Goal: Task Accomplishment & Management: Use online tool/utility

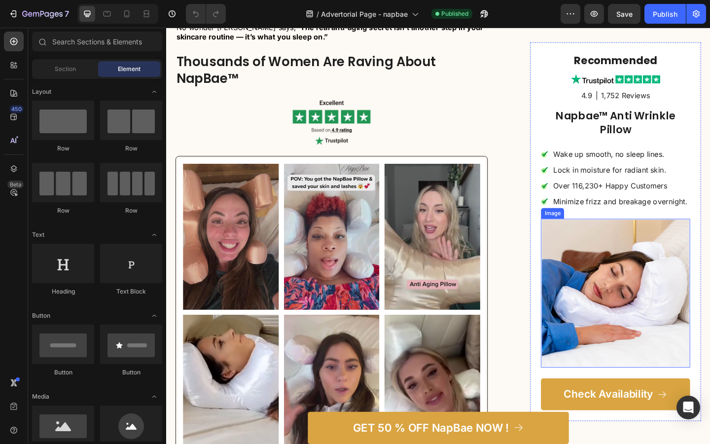
scroll to position [1529, 0]
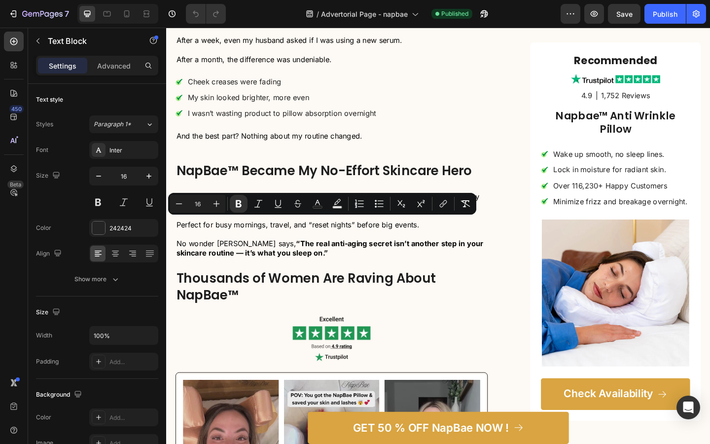
drag, startPoint x: 316, startPoint y: 238, endPoint x: 254, endPoint y: 238, distance: 62.1
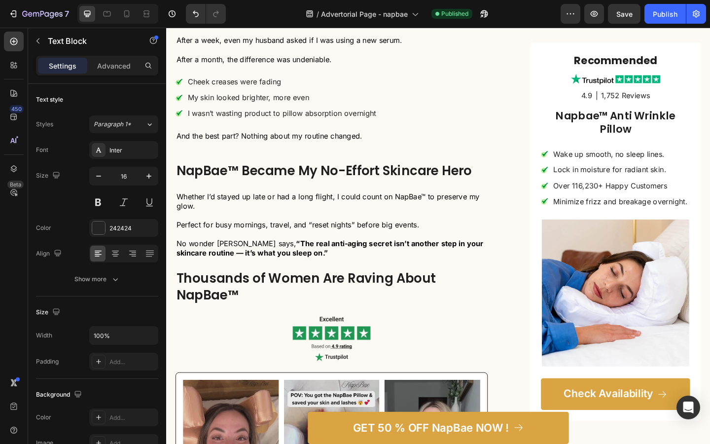
drag, startPoint x: 256, startPoint y: 239, endPoint x: 232, endPoint y: 237, distance: 23.7
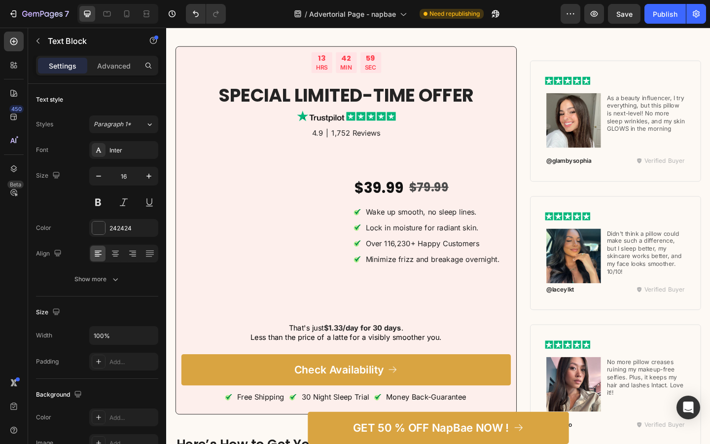
scroll to position [3782, 0]
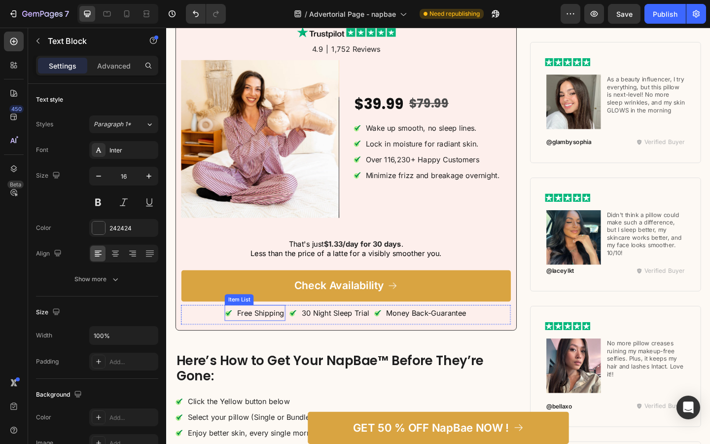
click at [273, 335] on p "Free Shipping" at bounding box center [268, 338] width 51 height 14
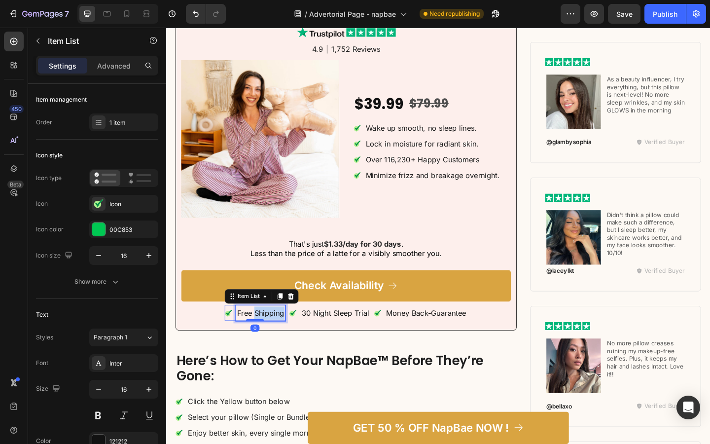
click at [273, 335] on p "Free Shipping" at bounding box center [268, 338] width 51 height 14
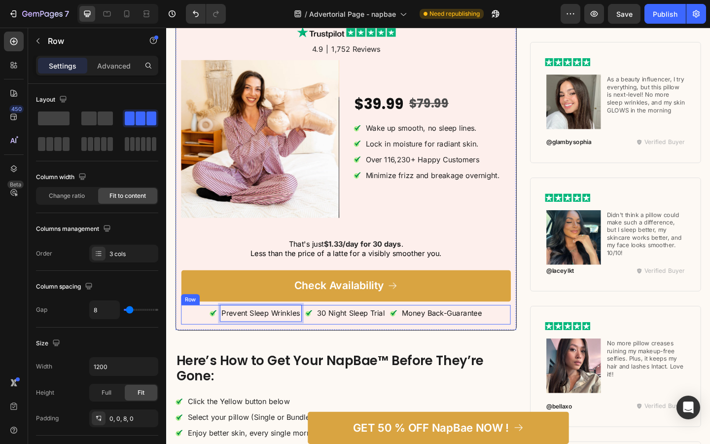
click at [205, 342] on div "Prevent Sleep Wrinkles Item List 0 30 Night Sleep Trial Item List Money Back-Gu…" at bounding box center [361, 339] width 358 height 21
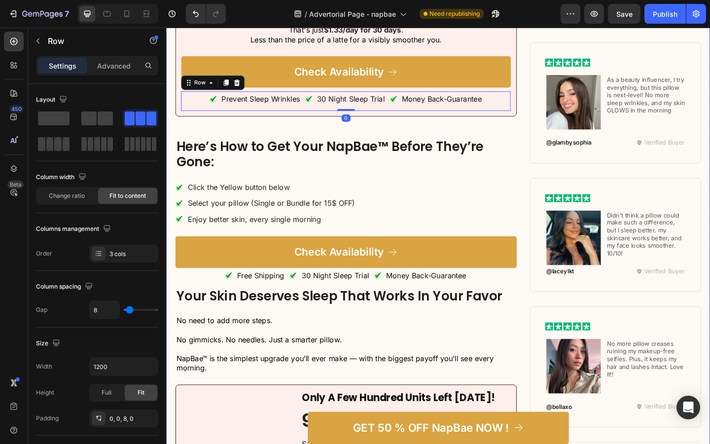
scroll to position [4042, 0]
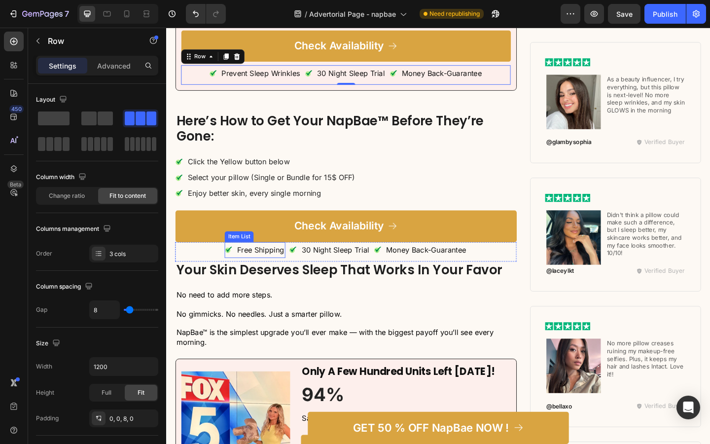
click at [256, 268] on p "Free Shipping" at bounding box center [268, 269] width 51 height 14
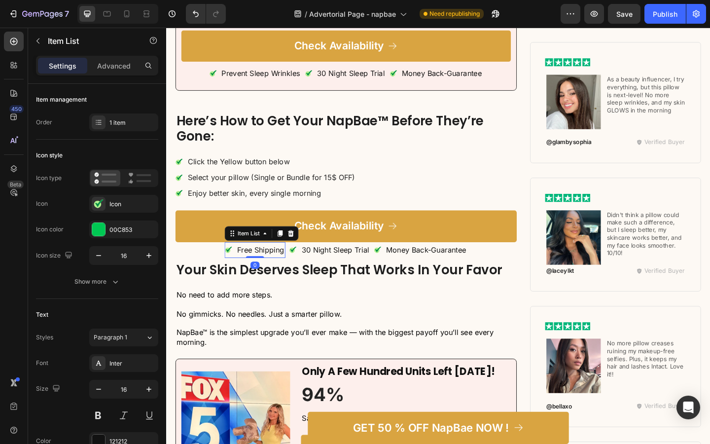
click at [256, 268] on p "Free Shipping" at bounding box center [268, 269] width 51 height 14
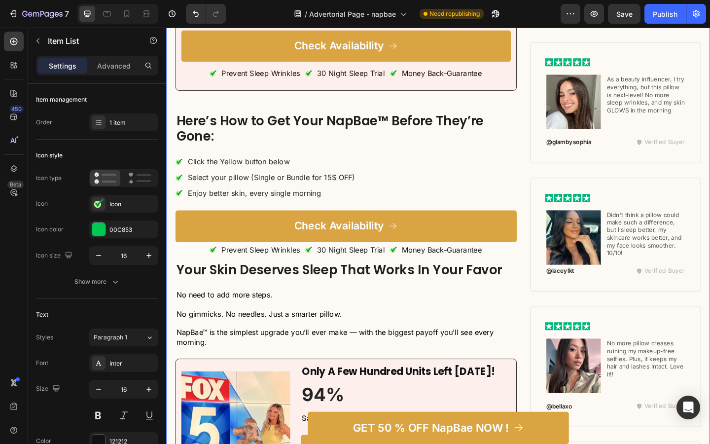
click at [281, 310] on div "13 HRS 42 MIN 52 SEC Countdown Timer Special Limited-Time Offer Heading Image 4…" at bounding box center [361, 354] width 371 height 1317
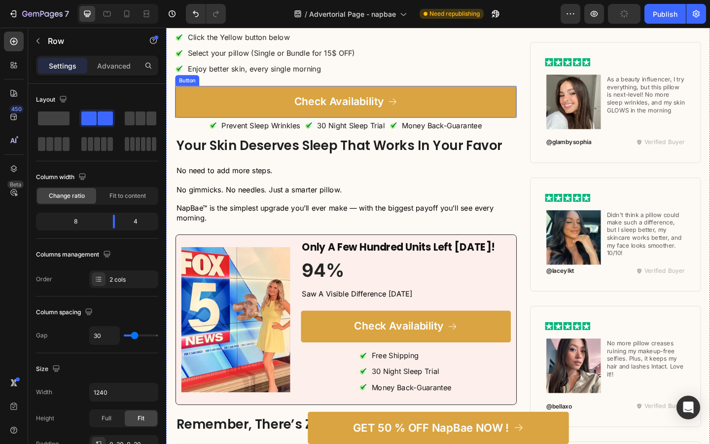
scroll to position [4242, 0]
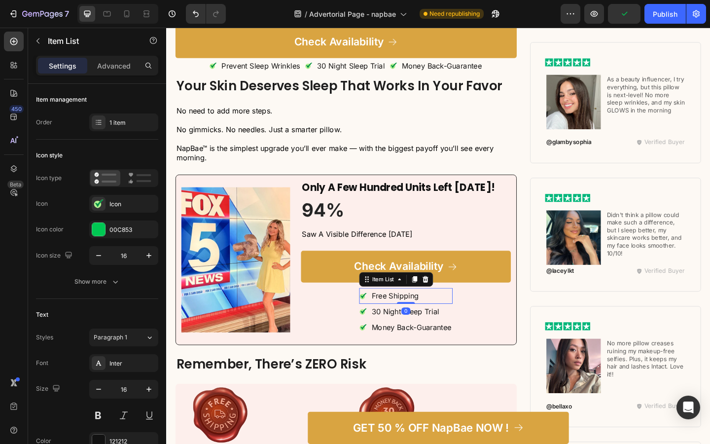
click at [408, 316] on p "Free Shipping" at bounding box center [414, 319] width 51 height 14
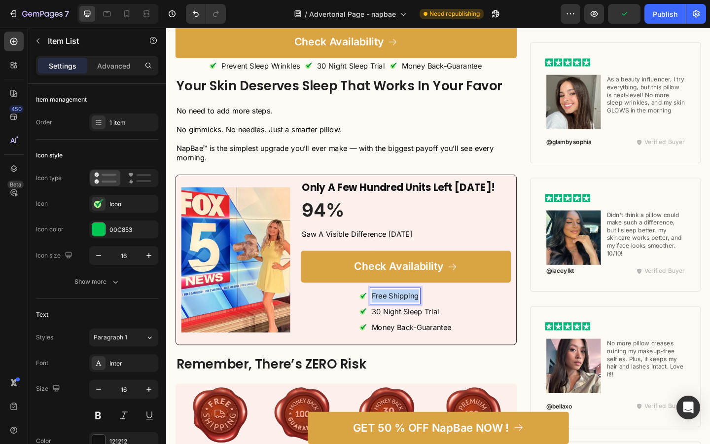
click at [408, 316] on p "Free Shipping" at bounding box center [414, 319] width 51 height 14
click at [358, 318] on div "Prevent Sleep Wrinkles Item List 0 30 Night Sleep Trial Item List Money Back-Gu…" at bounding box center [426, 337] width 228 height 55
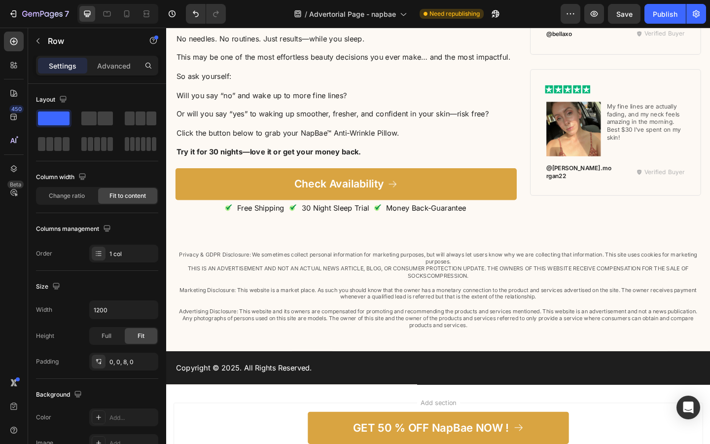
scroll to position [4880, 0]
click at [277, 217] on p "Free Shipping" at bounding box center [268, 223] width 51 height 14
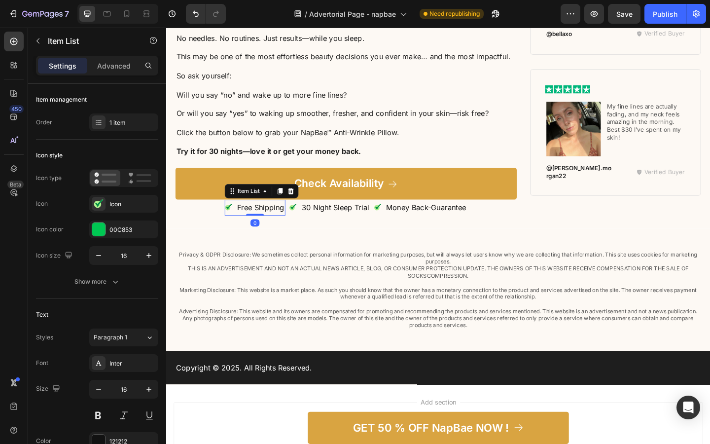
click at [277, 221] on p "Free Shipping" at bounding box center [268, 223] width 51 height 14
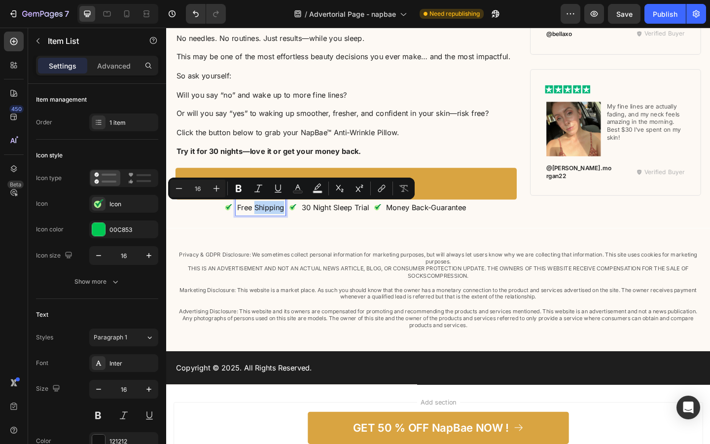
click at [277, 221] on p "Free Shipping" at bounding box center [268, 223] width 51 height 14
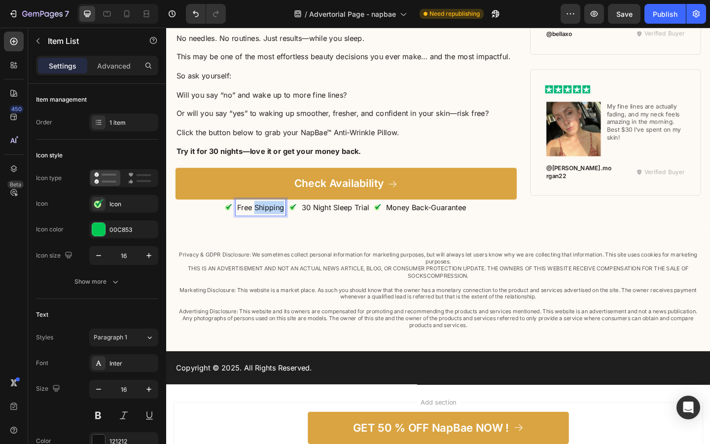
click at [277, 221] on p "Free Shipping" at bounding box center [268, 223] width 51 height 14
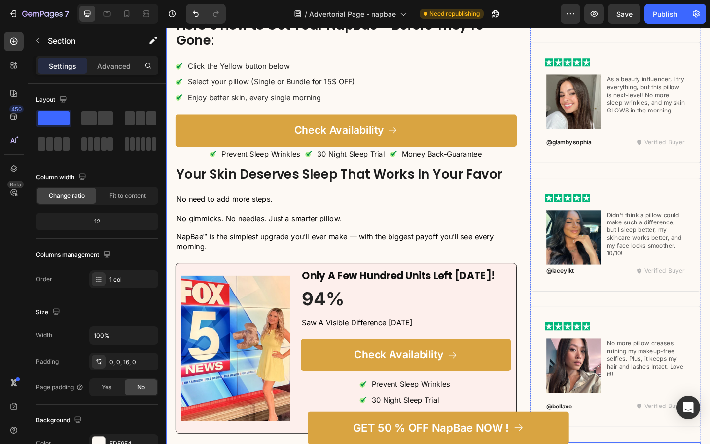
scroll to position [3015, 0]
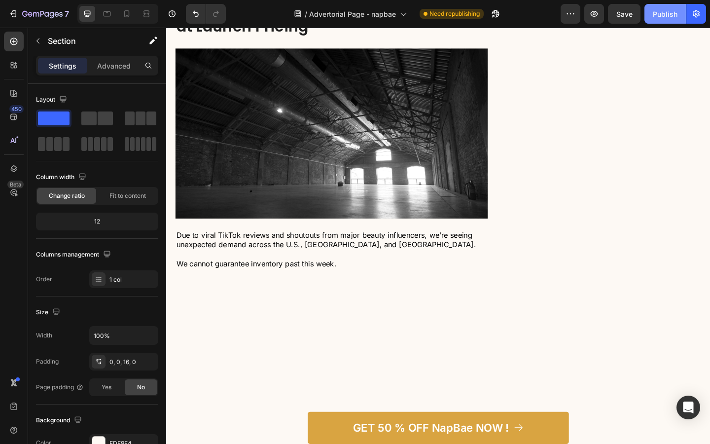
click at [669, 14] on div "Publish" at bounding box center [664, 14] width 25 height 10
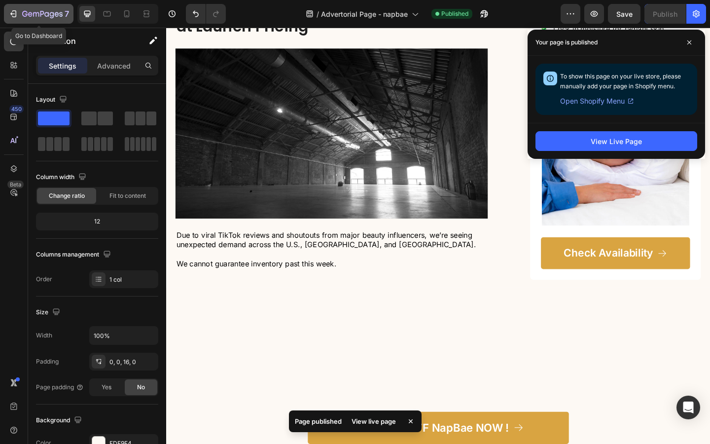
click at [26, 14] on icon "button" at bounding box center [42, 14] width 40 height 8
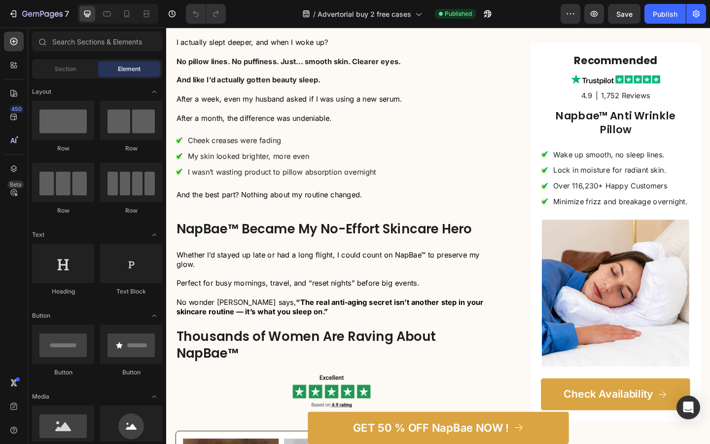
scroll to position [1500, 0]
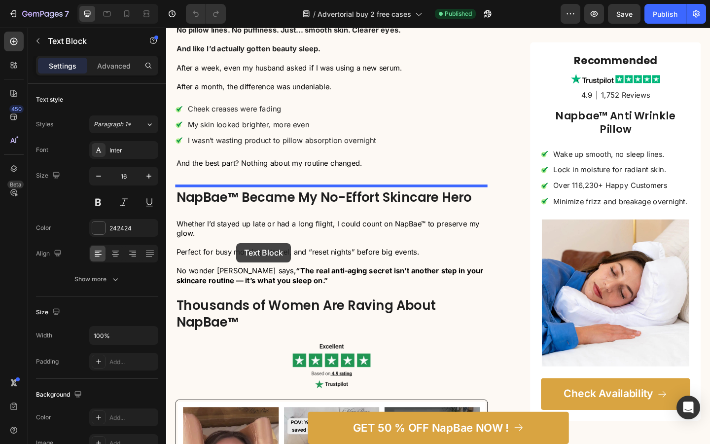
drag, startPoint x: 316, startPoint y: 269, endPoint x: 242, endPoint y: 262, distance: 74.3
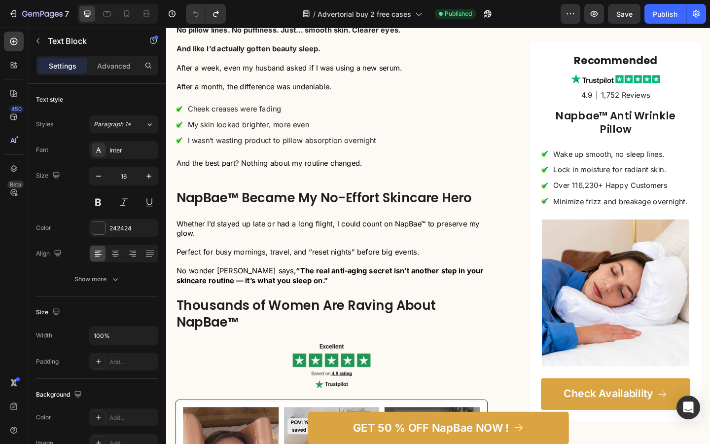
drag, startPoint x: 313, startPoint y: 270, endPoint x: 233, endPoint y: 271, distance: 79.8
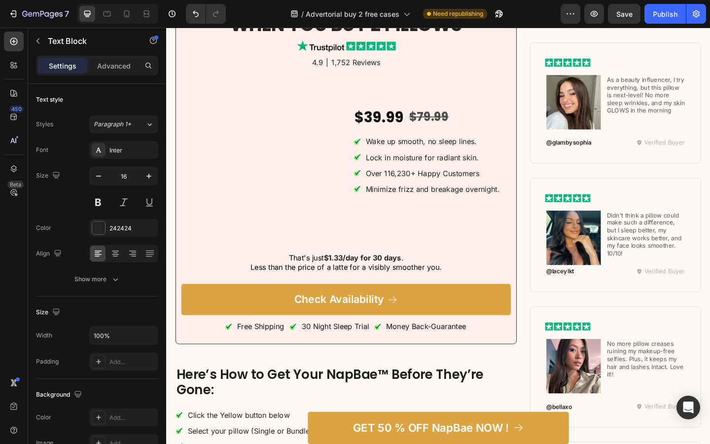
scroll to position [3849, 0]
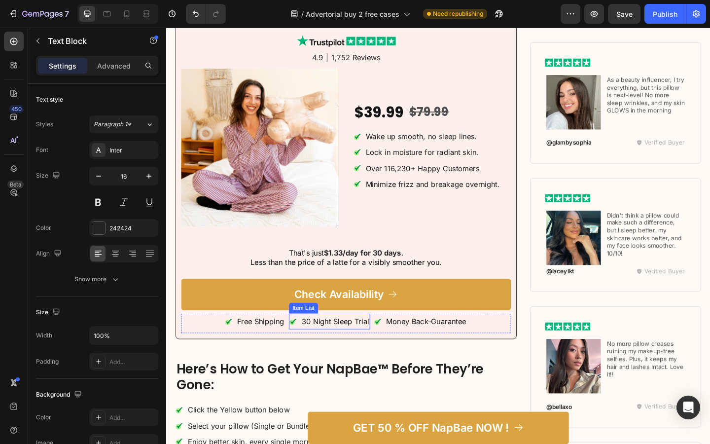
click at [282, 345] on p "Free Shipping" at bounding box center [268, 347] width 51 height 14
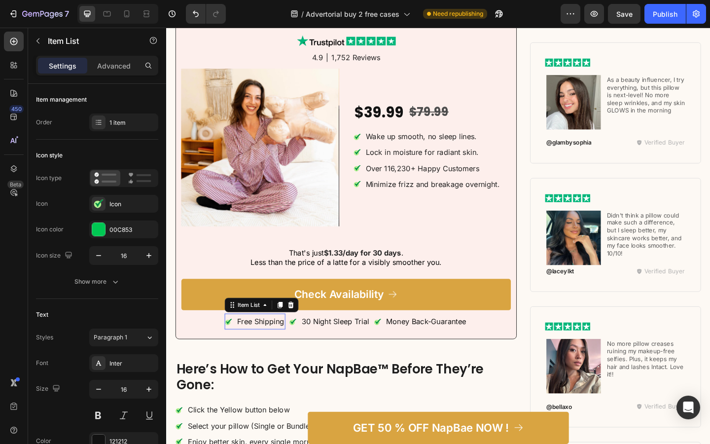
click at [282, 345] on p "Free Shipping" at bounding box center [268, 347] width 51 height 14
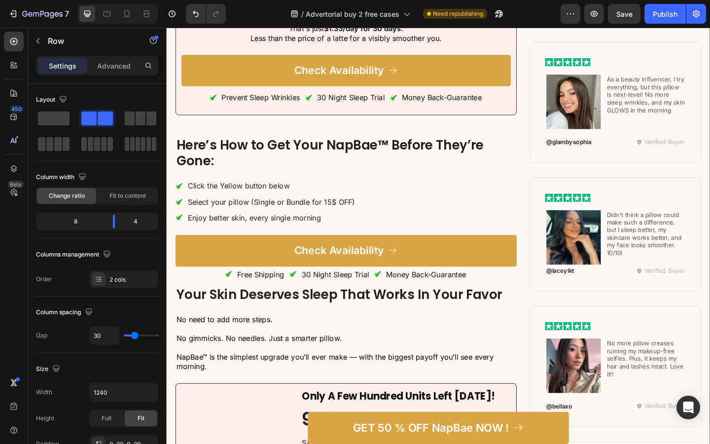
scroll to position [4108, 0]
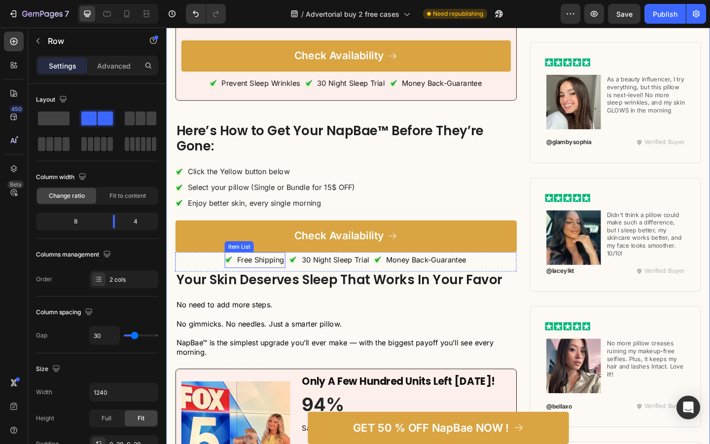
click at [277, 278] on p "Free Shipping" at bounding box center [268, 280] width 51 height 14
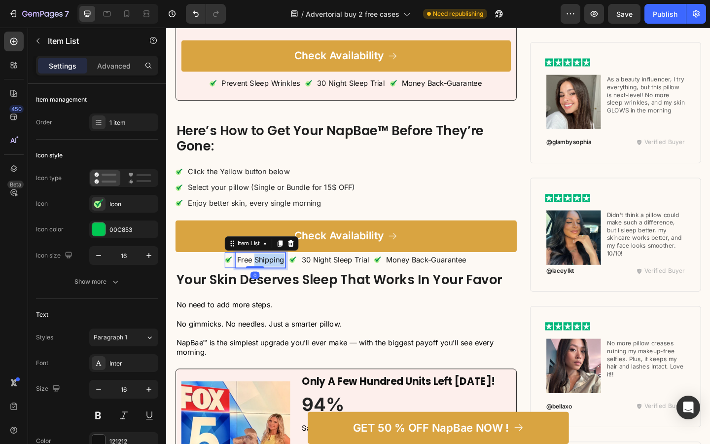
click at [277, 278] on p "Free Shipping" at bounding box center [268, 280] width 51 height 14
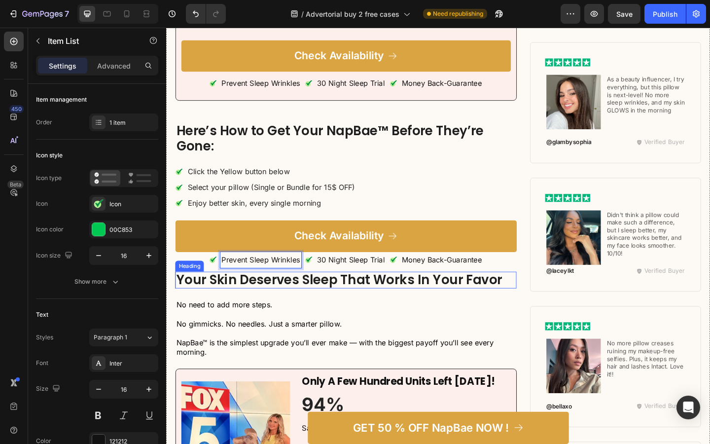
click at [320, 309] on h3 "Your Skin Deserves Sleep That Works In Your Favor" at bounding box center [361, 302] width 371 height 19
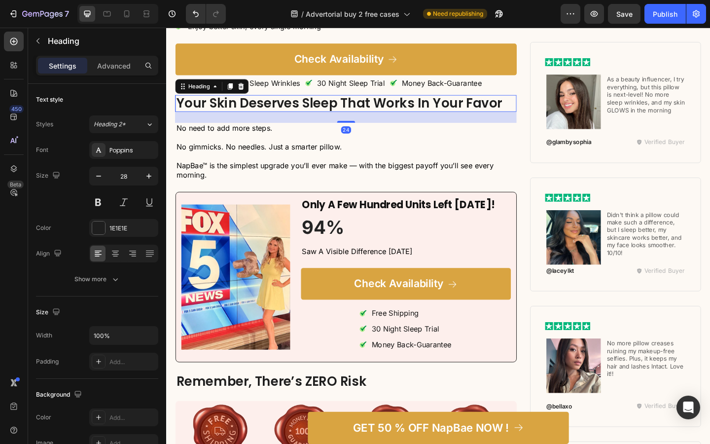
scroll to position [4338, 0]
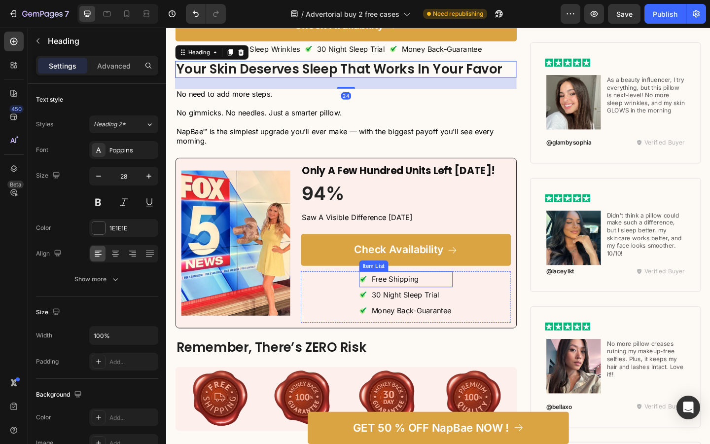
click at [402, 302] on p "Free Shipping" at bounding box center [414, 301] width 51 height 14
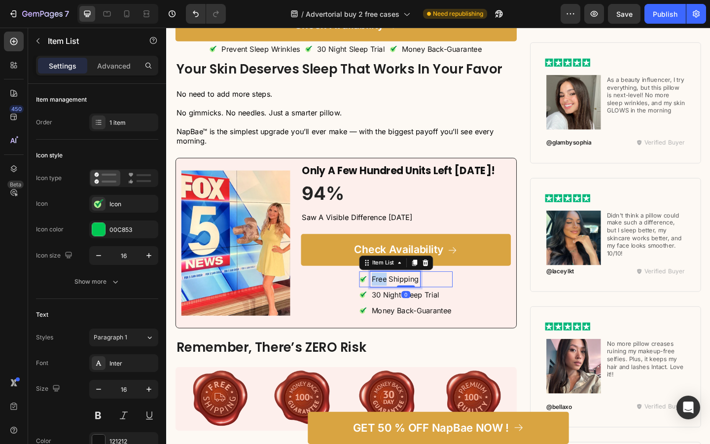
click at [402, 302] on p "Free Shipping" at bounding box center [414, 301] width 51 height 14
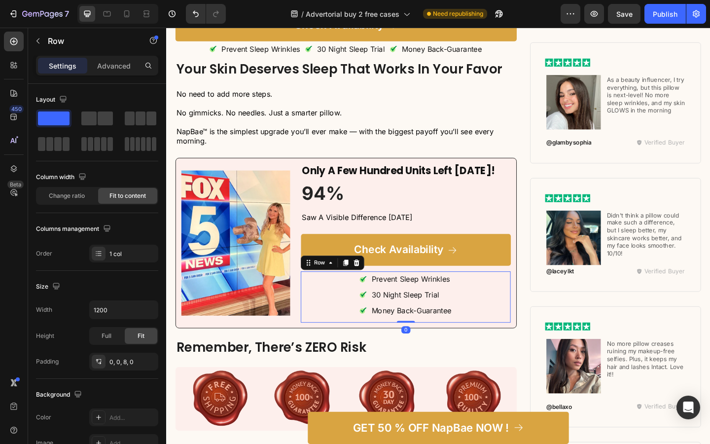
click at [355, 303] on div "Prevent Sleep Wrinkles Item List 30 Night Sleep Trial Item List Money Back-Guar…" at bounding box center [426, 319] width 228 height 55
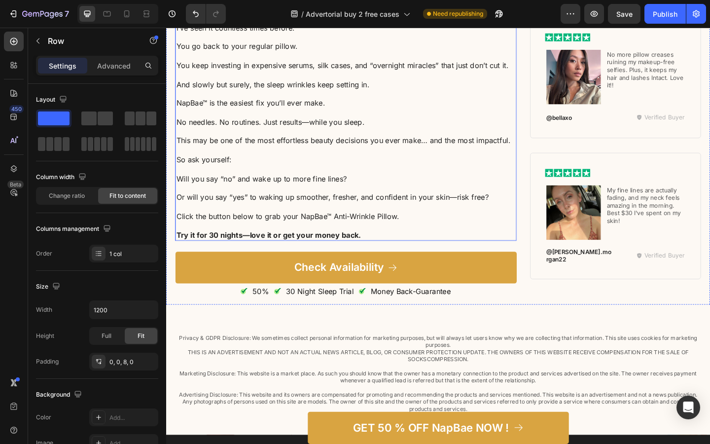
scroll to position [4911, 0]
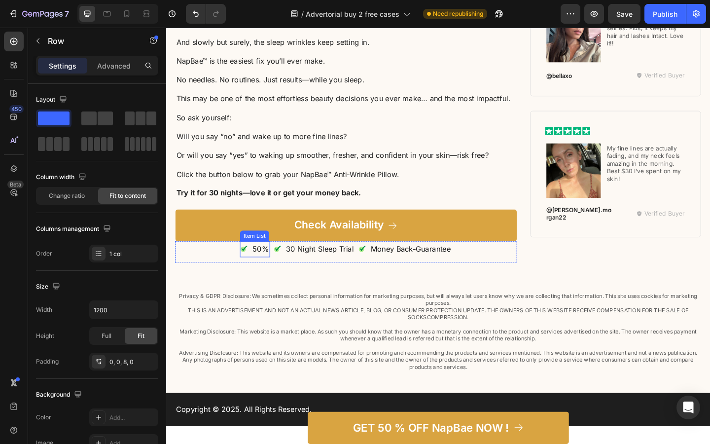
click at [268, 270] on p "50%" at bounding box center [269, 268] width 18 height 14
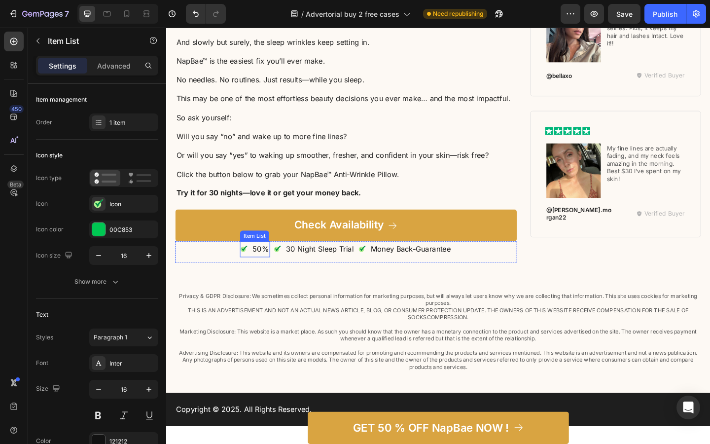
click at [268, 270] on p "50%" at bounding box center [269, 268] width 18 height 14
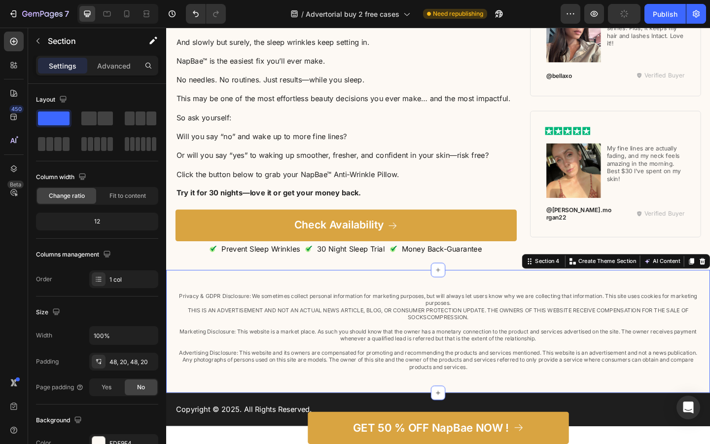
click at [310, 300] on div "Privacy & GDPR Disclosure: We sometimes collect personal information for market…" at bounding box center [461, 358] width 591 height 134
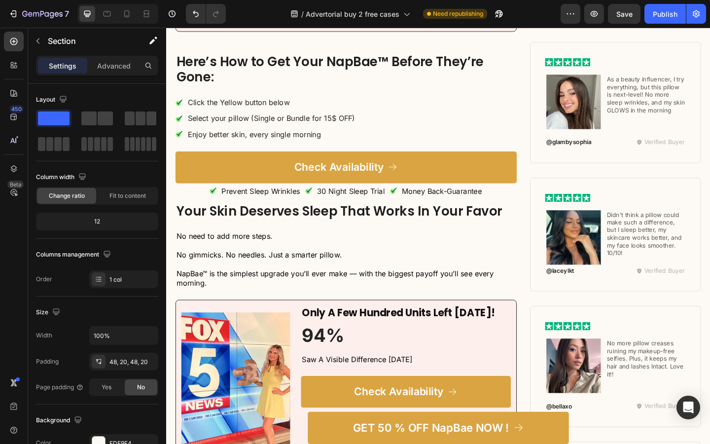
scroll to position [4168, 0]
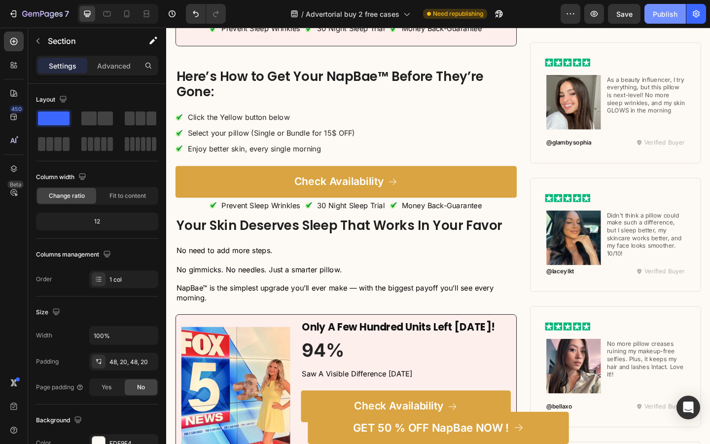
click at [668, 13] on div "Publish" at bounding box center [664, 14] width 25 height 10
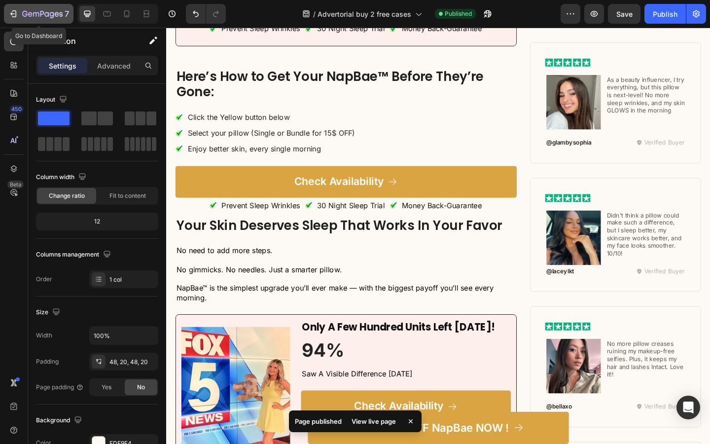
click at [26, 13] on icon "button" at bounding box center [42, 14] width 40 height 8
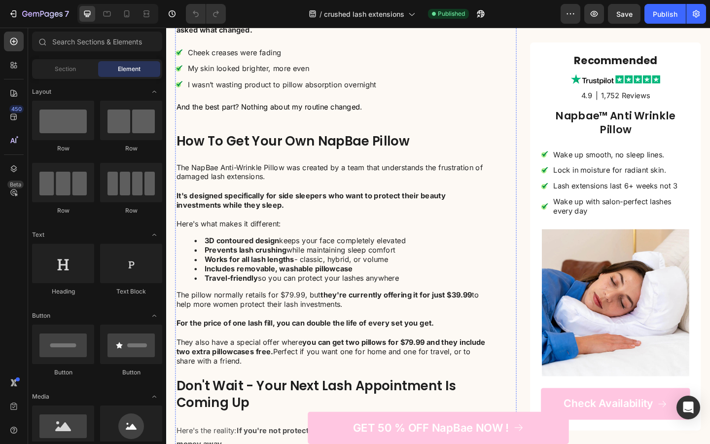
scroll to position [2094, 0]
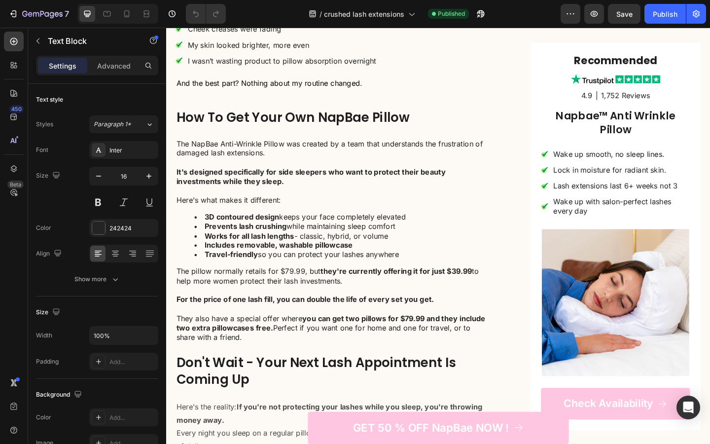
drag, startPoint x: 317, startPoint y: 194, endPoint x: 235, endPoint y: 195, distance: 82.3
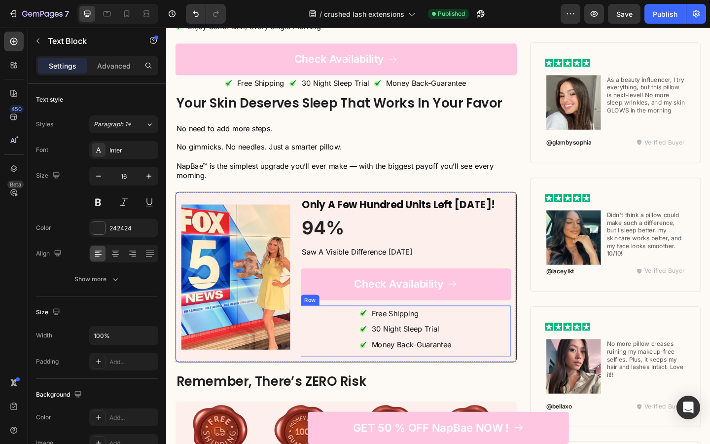
scroll to position [4618, 0]
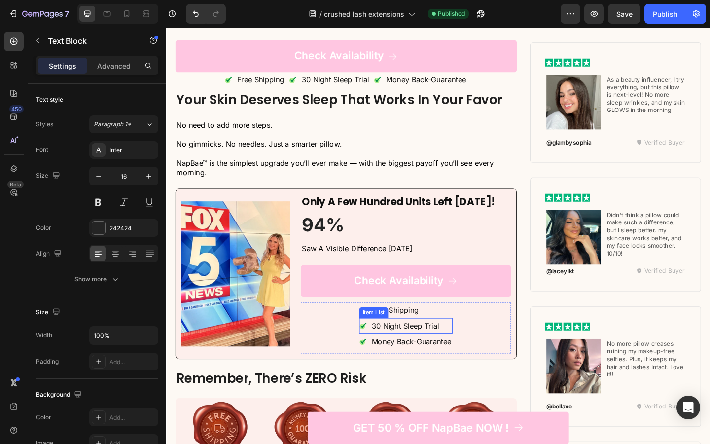
click at [413, 329] on p "Free Shipping" at bounding box center [414, 335] width 51 height 14
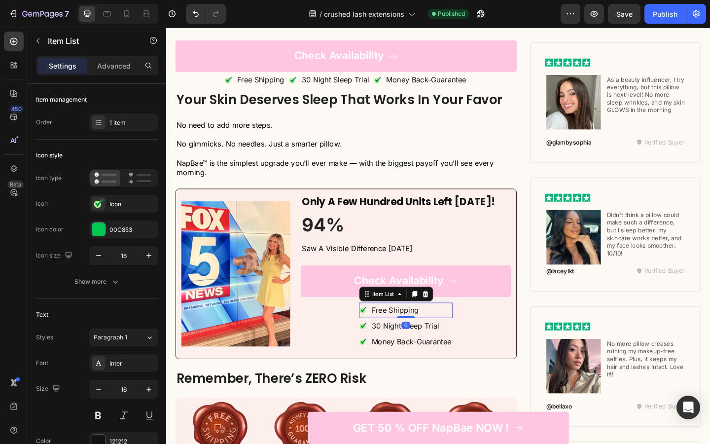
click at [413, 329] on p "Free Shipping" at bounding box center [414, 335] width 51 height 14
click at [407, 316] on div at bounding box center [407, 316] width 0 height 0
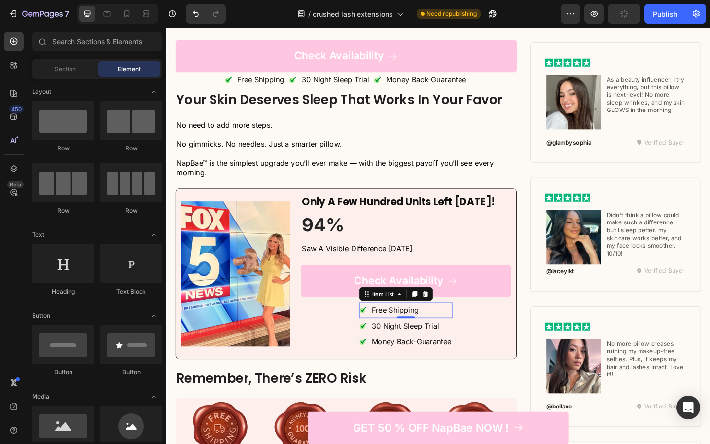
click at [416, 334] on p "Free Shipping" at bounding box center [414, 335] width 51 height 14
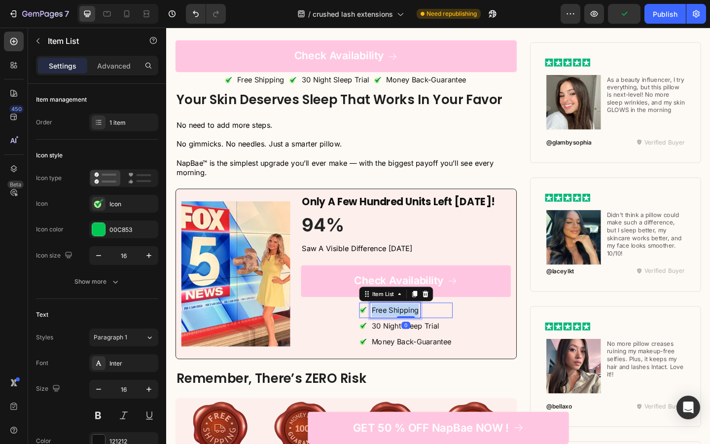
click at [416, 334] on p "Free Shipping" at bounding box center [414, 335] width 51 height 14
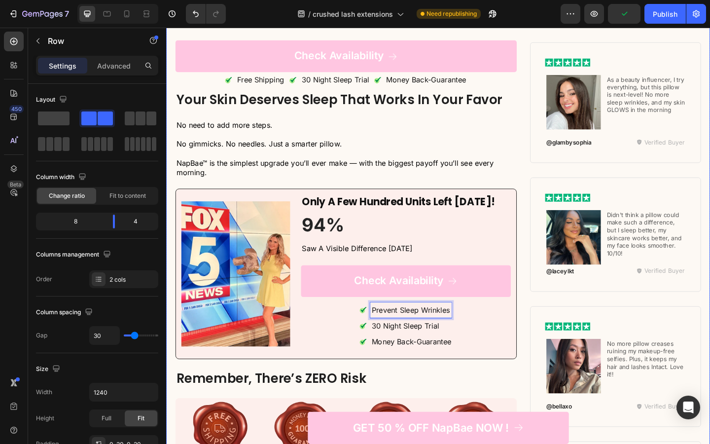
click at [412, 198] on div "13 HRS 42 MIN 52 SEC Countdown Timer Special Limited-Time Offer Heading Image 4…" at bounding box center [361, 181] width 371 height 1338
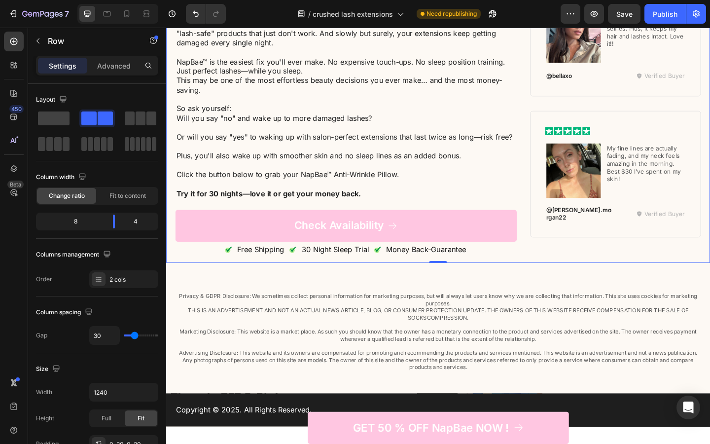
scroll to position [5250, 0]
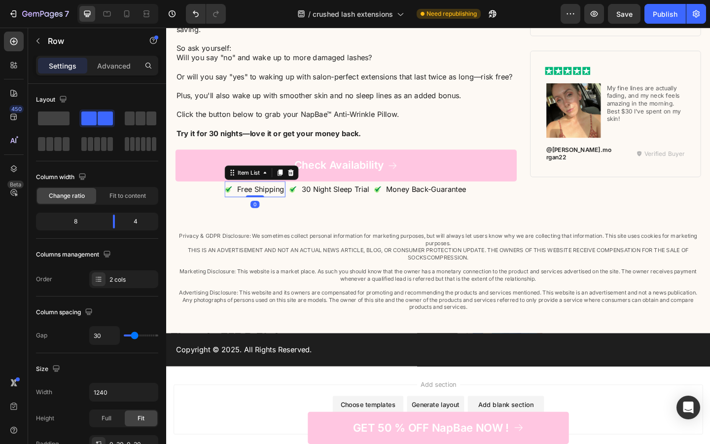
click at [258, 206] on p "Free Shipping" at bounding box center [268, 203] width 51 height 14
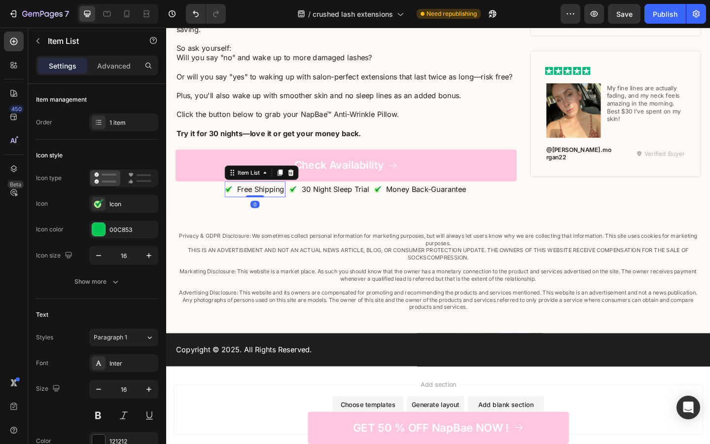
click at [258, 206] on p "Free Shipping" at bounding box center [268, 203] width 51 height 14
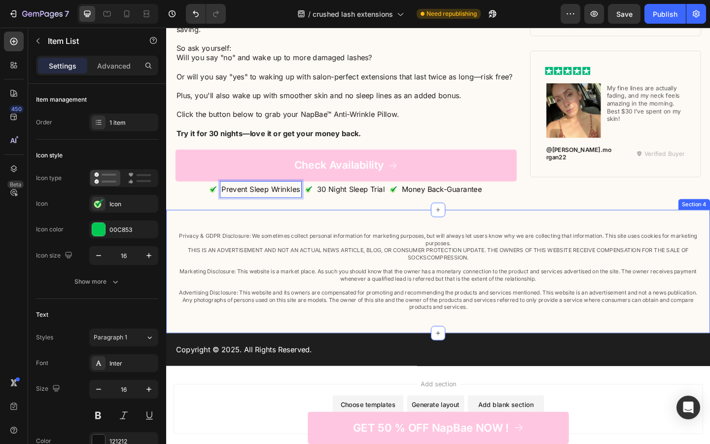
click at [317, 246] on div "Privacy & GDPR Disclosure: We sometimes collect personal information for market…" at bounding box center [461, 293] width 591 height 134
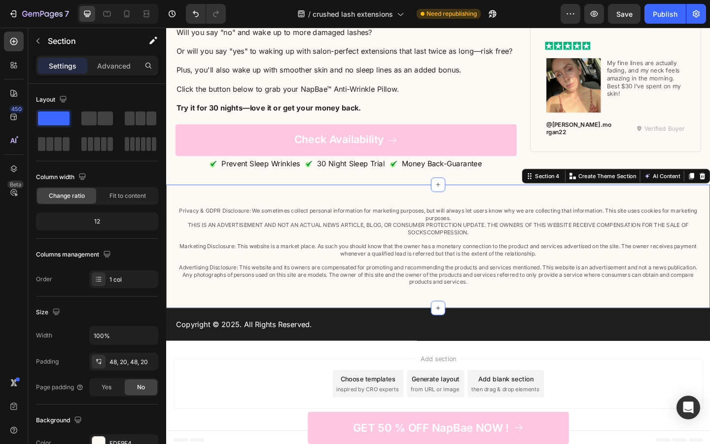
scroll to position [5278, 0]
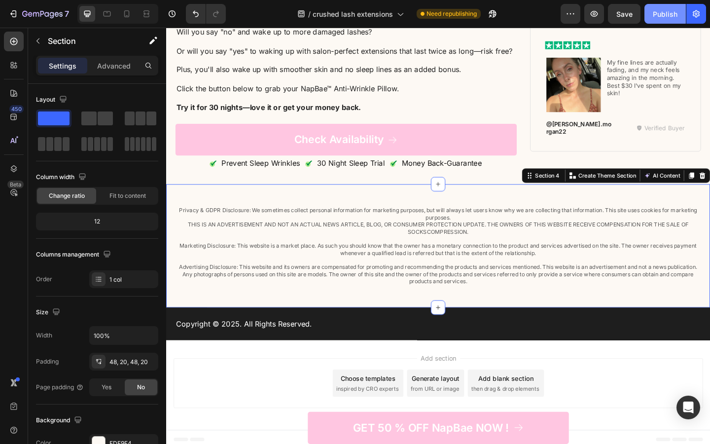
click at [657, 18] on div "Publish" at bounding box center [664, 14] width 25 height 10
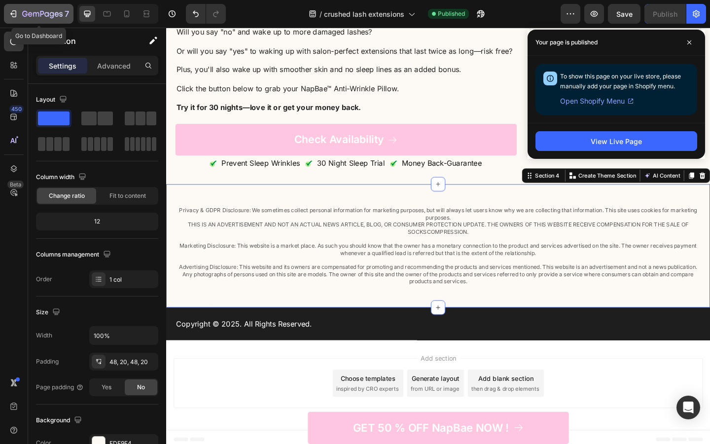
click at [24, 14] on icon "button" at bounding box center [42, 14] width 40 height 8
